Goal: Task Accomplishment & Management: Complete application form

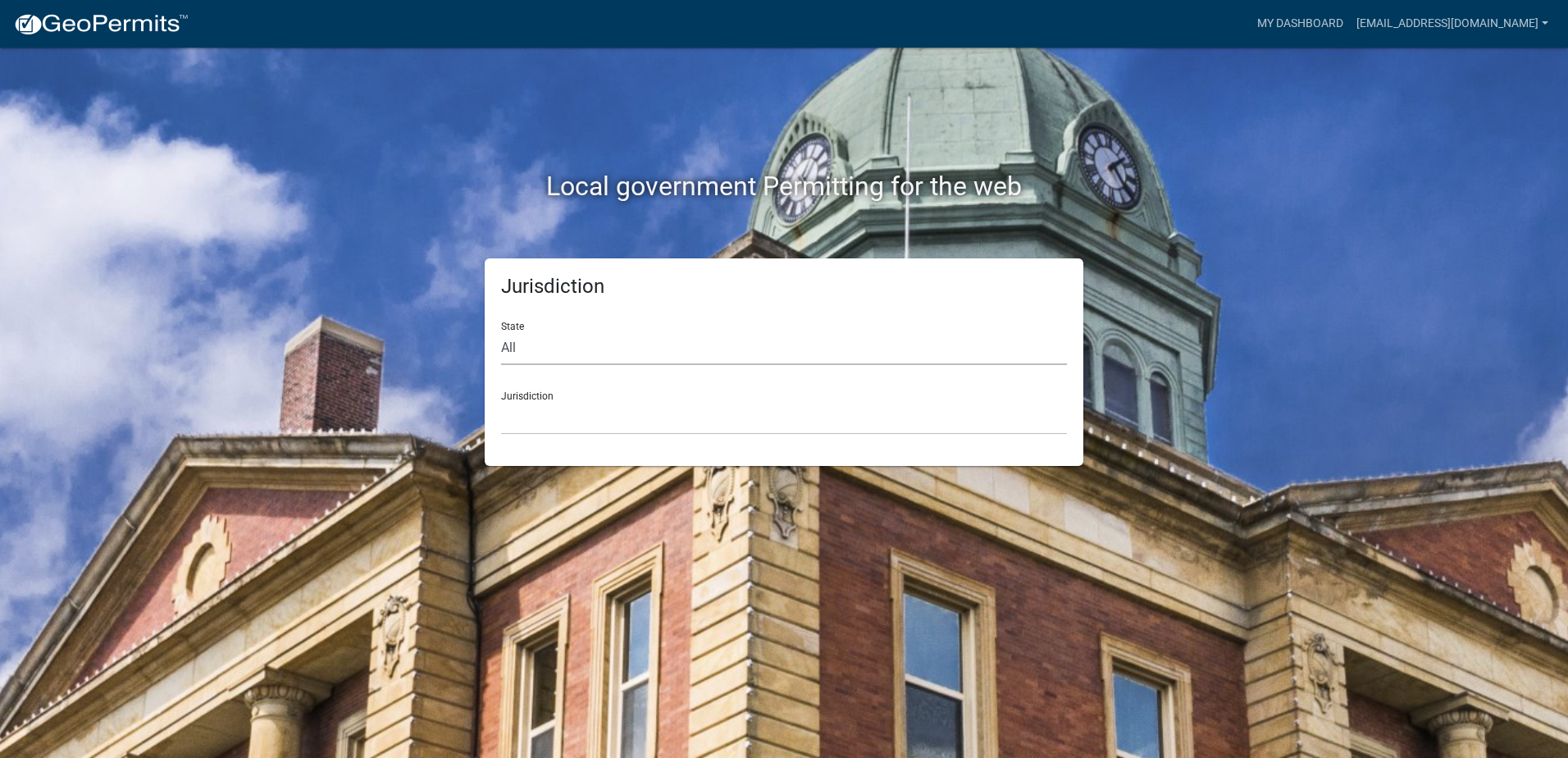
click at [565, 358] on select "All [US_STATE] [US_STATE] [US_STATE] [US_STATE] [US_STATE] [US_STATE] [US_STATE…" at bounding box center [783, 348] width 566 height 33
select select "[US_STATE]"
click at [501, 332] on select "All [US_STATE] [US_STATE] [US_STATE] [US_STATE] [US_STATE] [US_STATE] [US_STATE…" at bounding box center [783, 348] width 566 height 33
click at [569, 407] on select "[GEOGRAPHIC_DATA], [US_STATE][PERSON_NAME][GEOGRAPHIC_DATA], [US_STATE][PERSON_…" at bounding box center [783, 417] width 566 height 33
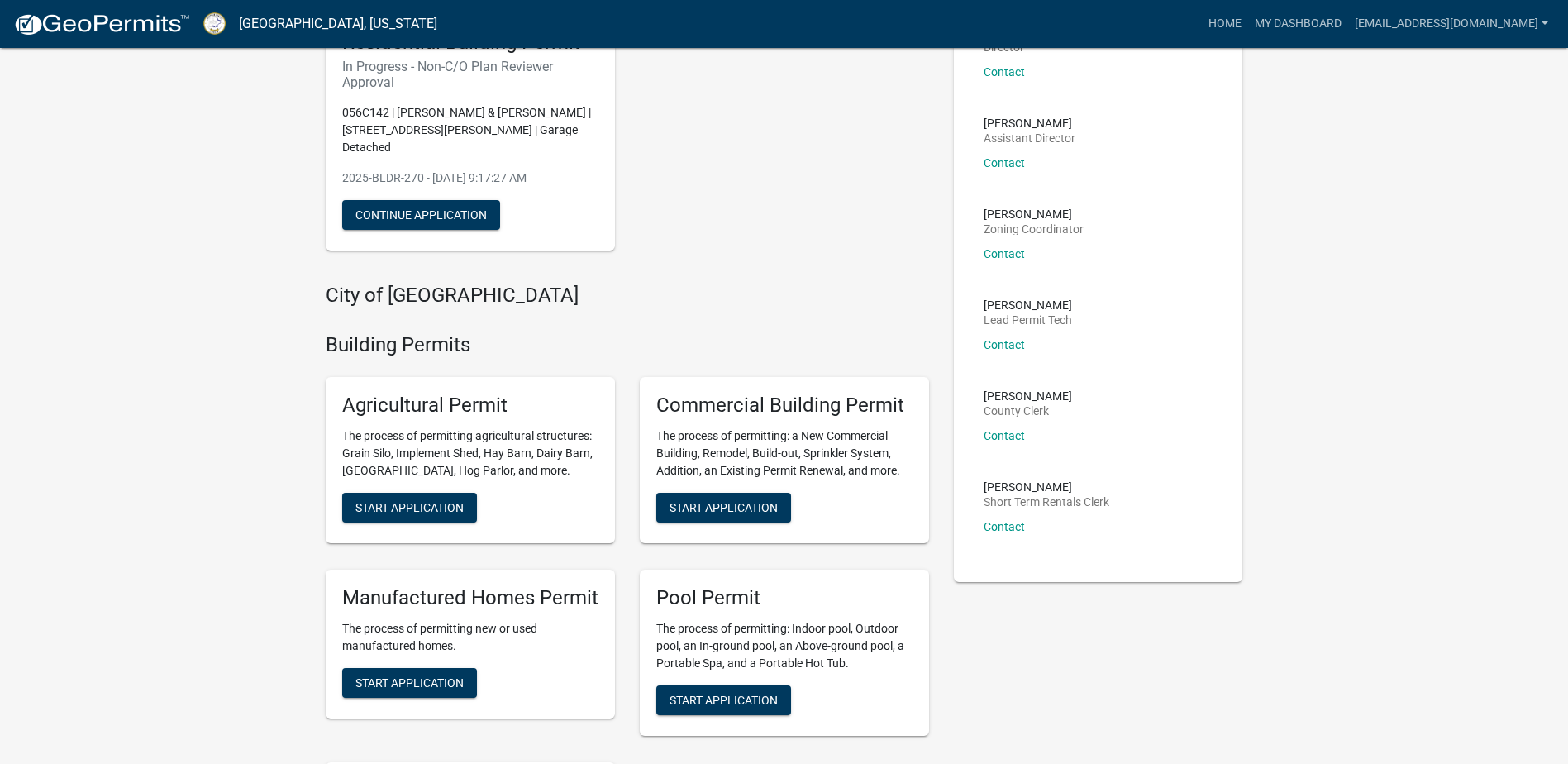
scroll to position [158, 0]
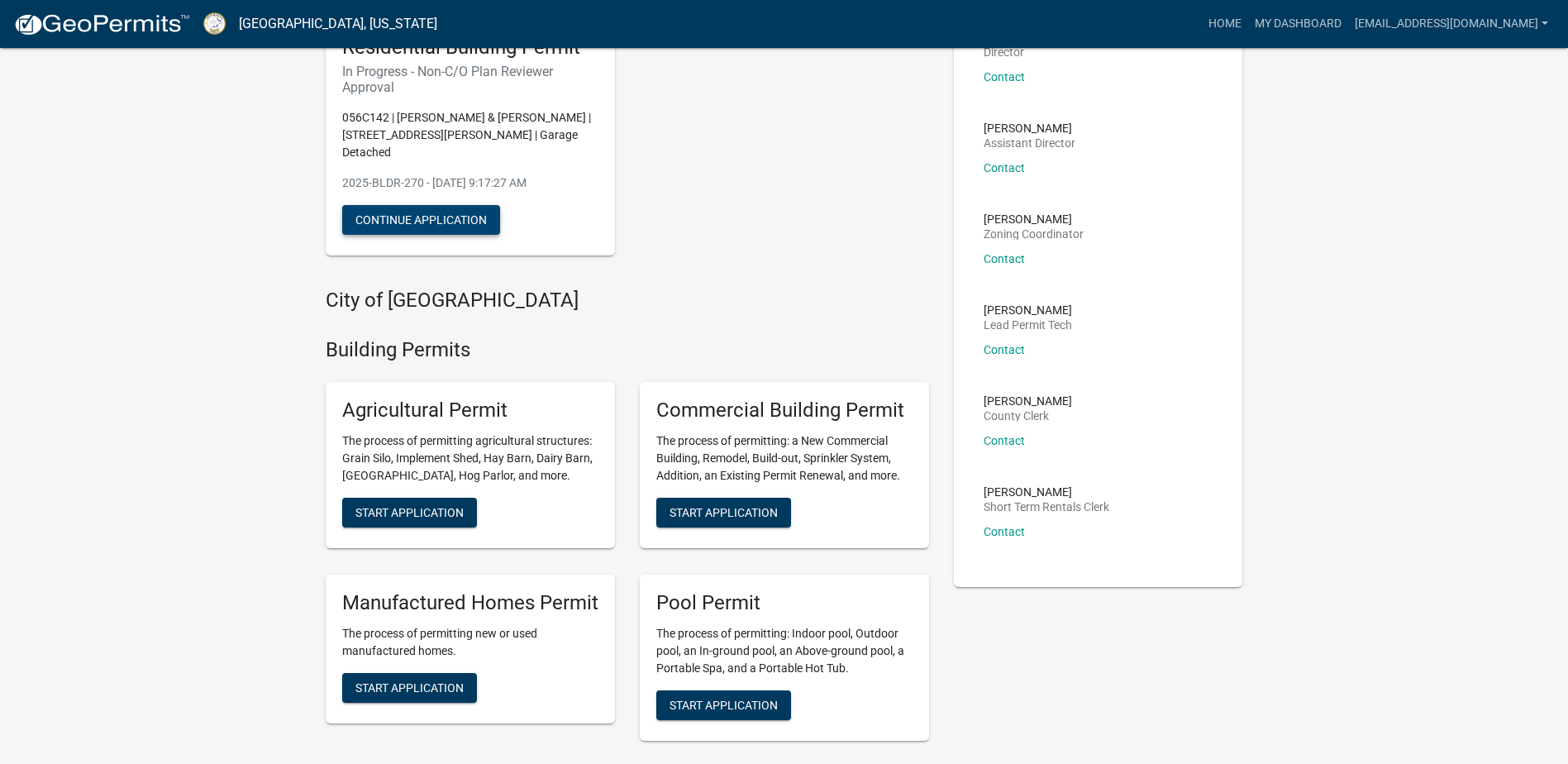
click at [438, 205] on button "Continue Application" at bounding box center [421, 219] width 158 height 30
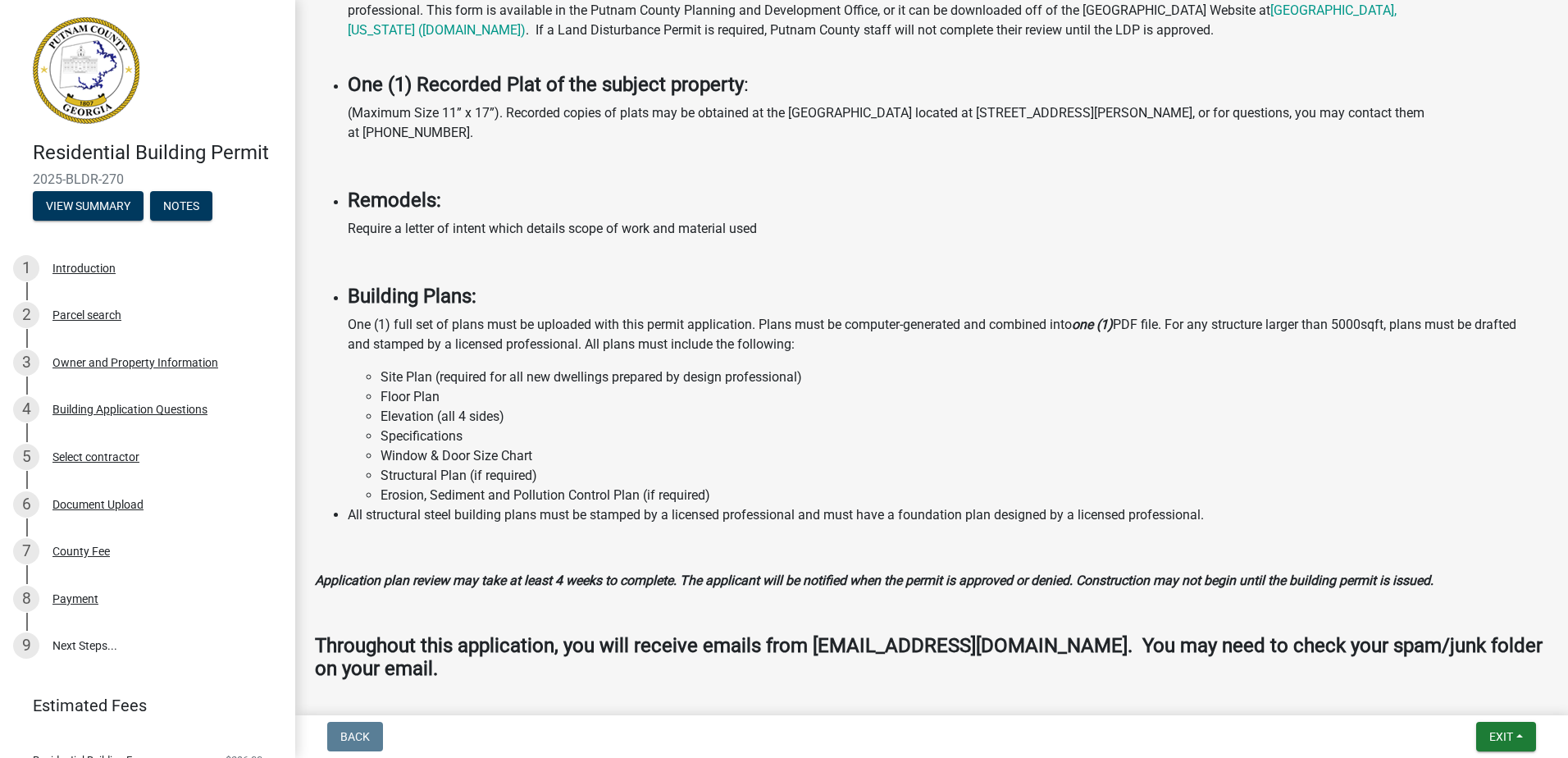
scroll to position [1253, 0]
